Goal: Task Accomplishment & Management: Use online tool/utility

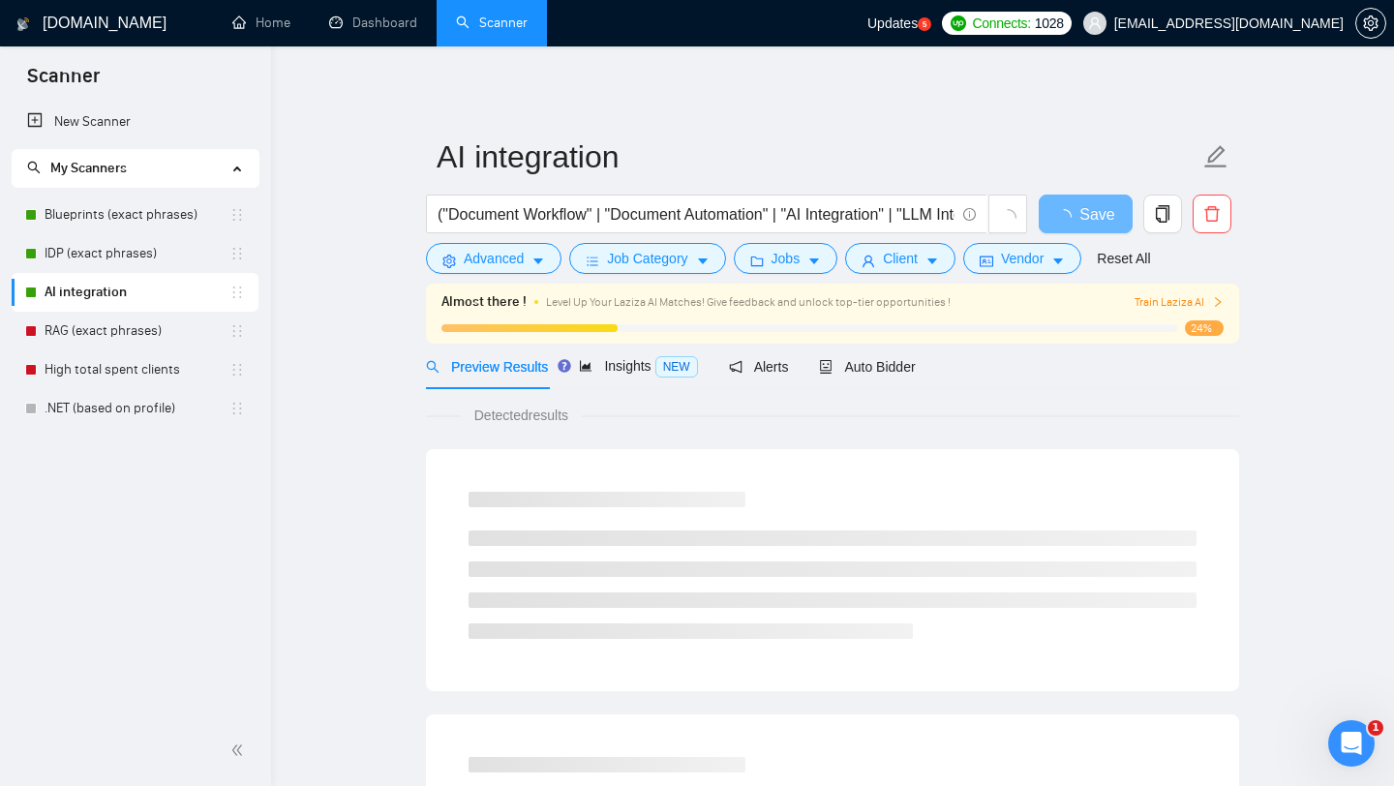
click at [1344, 751] on icon "Открыть службу сообщений Intercom" at bounding box center [1352, 744] width 32 height 32
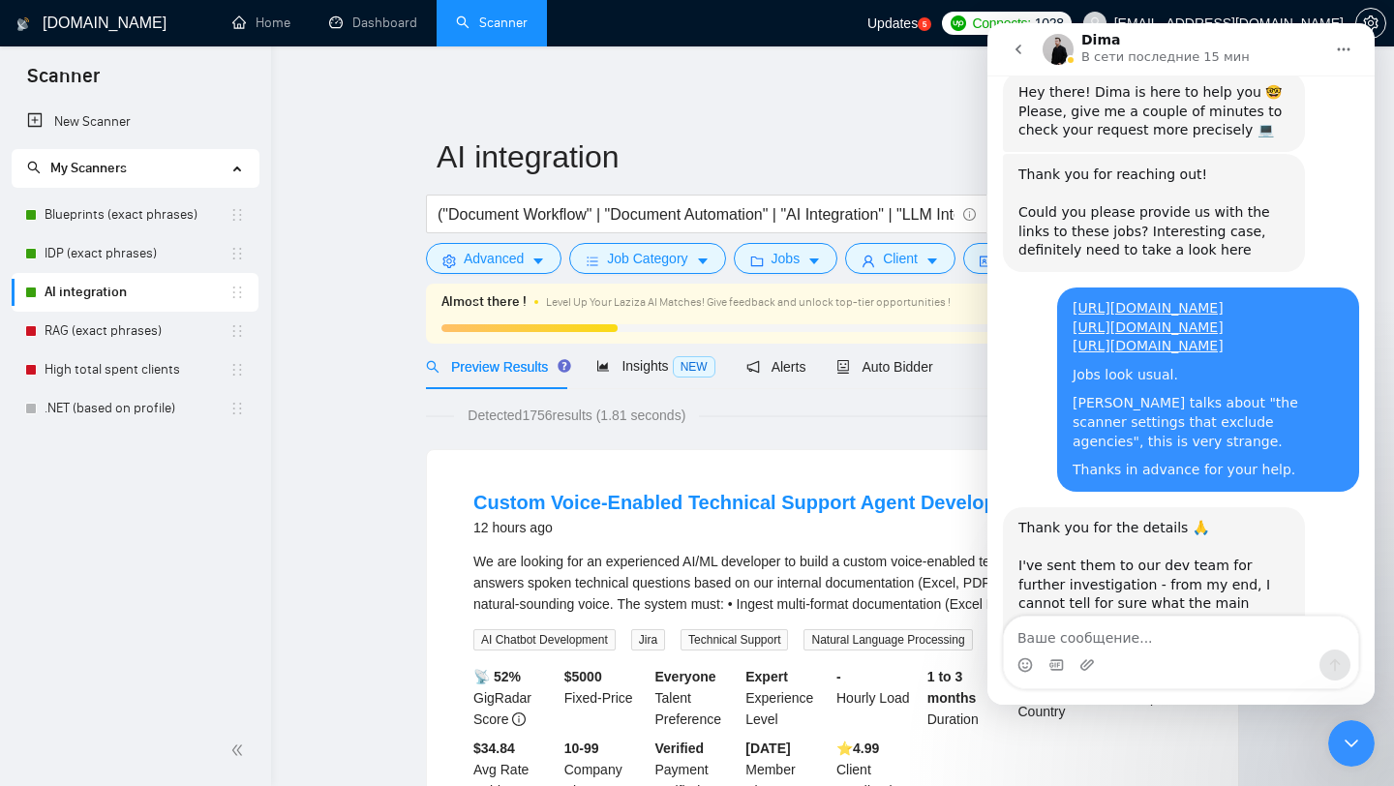
scroll to position [666, 0]
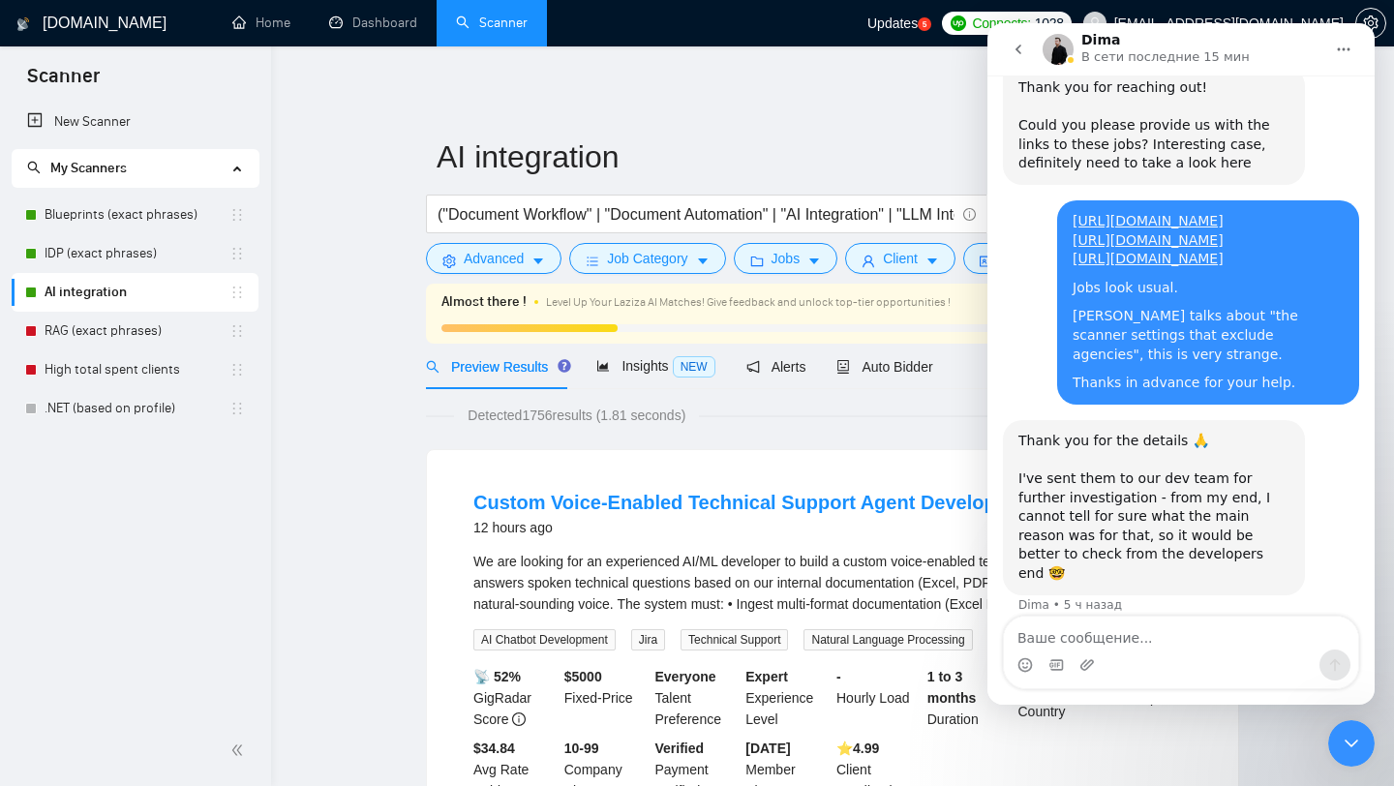
click at [1018, 46] on icon "go back" at bounding box center [1018, 50] width 6 height 10
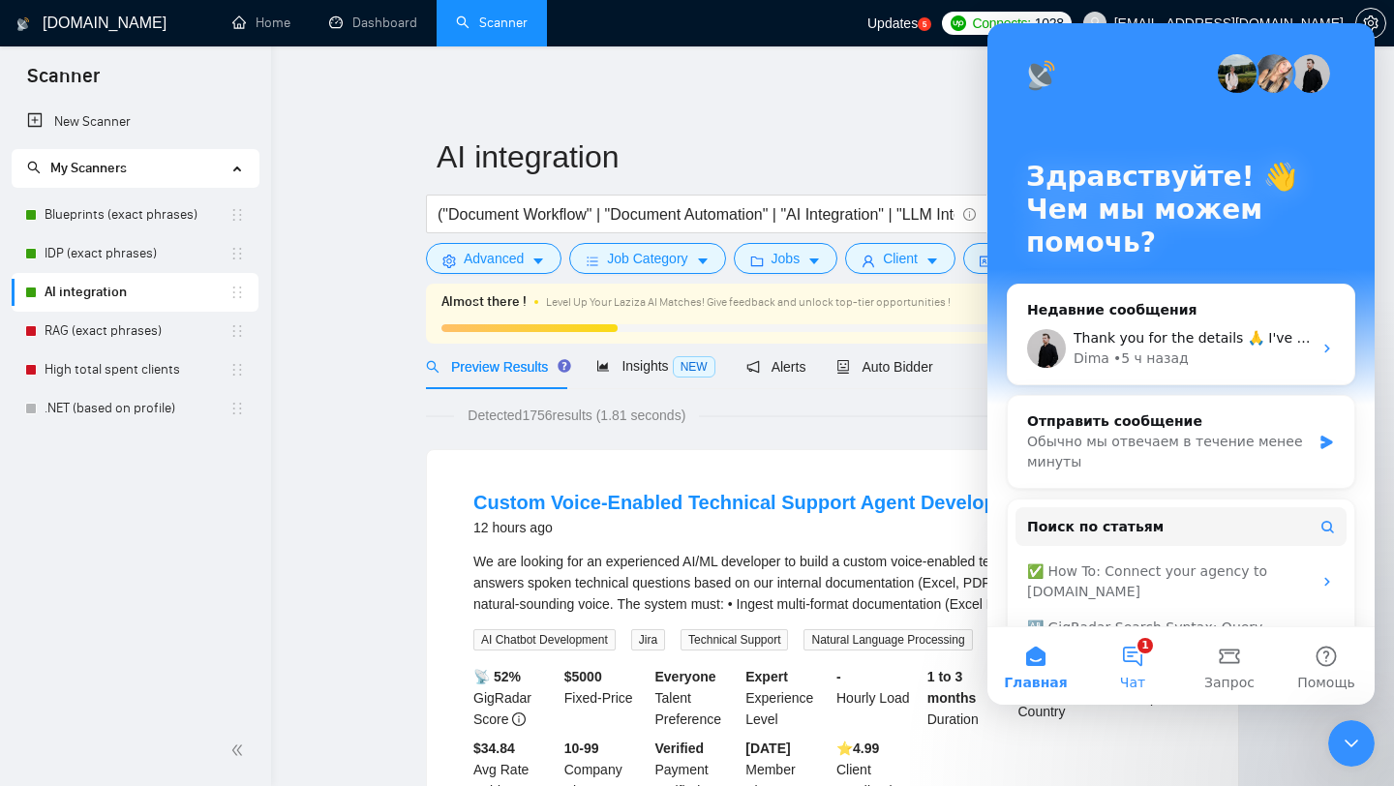
click at [1130, 670] on button "1 Чат" at bounding box center [1132, 665] width 97 height 77
